Goal: Browse casually

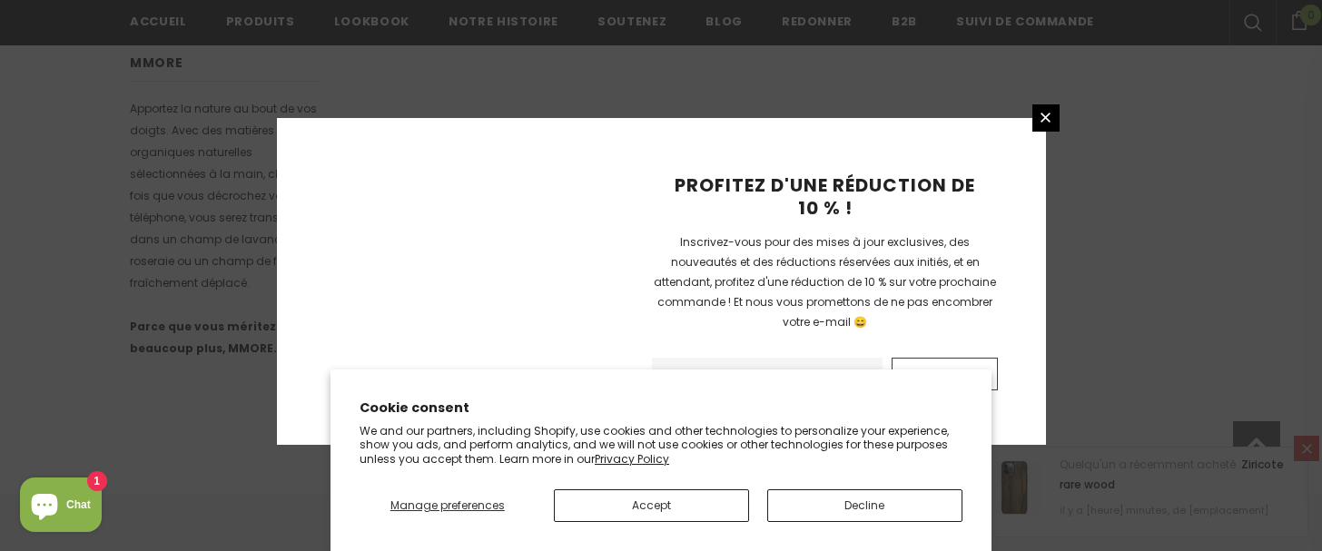
scroll to position [1354, 0]
